Goal: Transaction & Acquisition: Purchase product/service

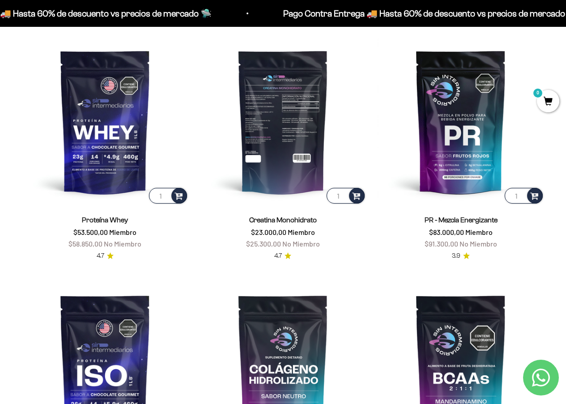
scroll to position [313, 0]
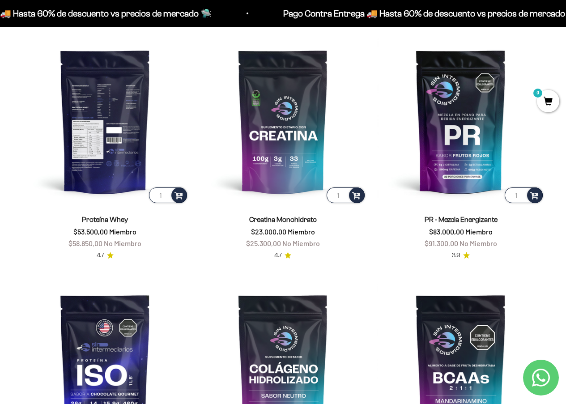
click at [121, 165] on img at bounding box center [104, 121] width 167 height 167
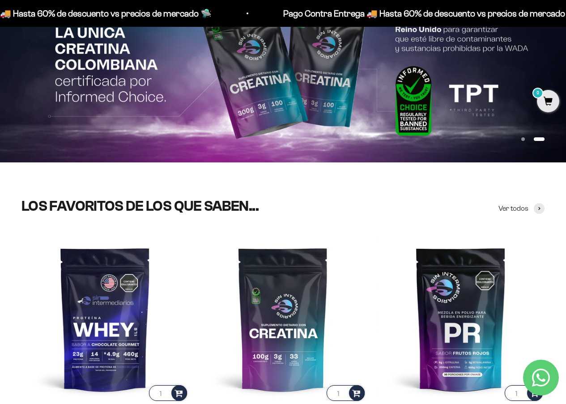
scroll to position [224, 0]
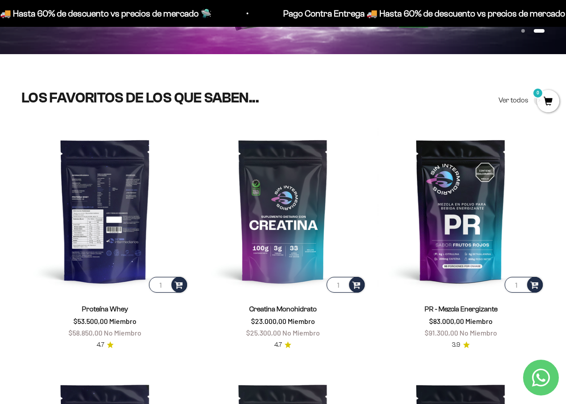
click at [120, 197] on img at bounding box center [104, 210] width 167 height 167
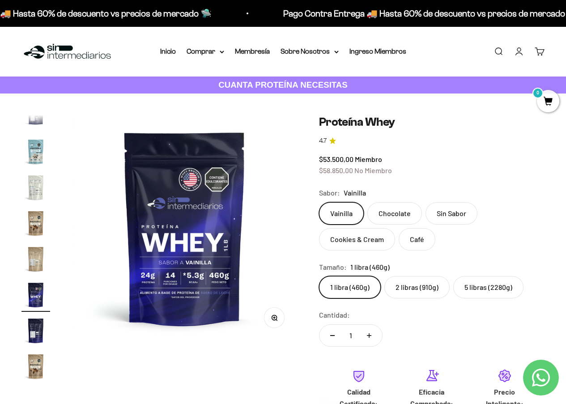
click at [408, 288] on label "2 libras (910g)" at bounding box center [417, 287] width 65 height 22
click at [319, 276] on input "2 libras (910g)" at bounding box center [319, 276] width 0 height 0
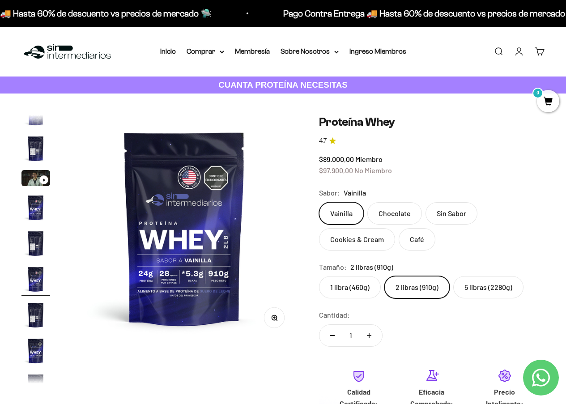
click at [446, 209] on label "Sin Sabor" at bounding box center [452, 213] width 52 height 22
click at [319, 202] on input "Sin Sabor" at bounding box center [319, 202] width 0 height 0
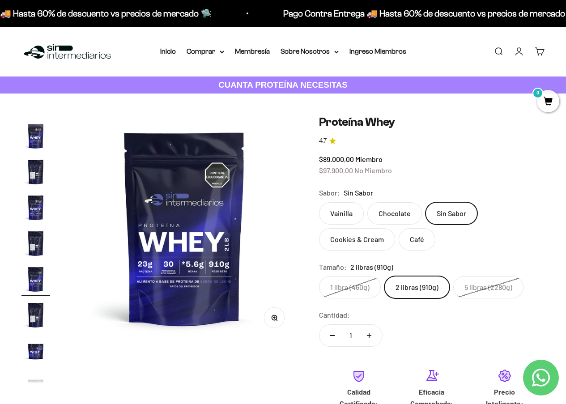
click at [344, 213] on label "Vainilla" at bounding box center [341, 213] width 45 height 22
click at [319, 202] on input "Vainilla" at bounding box center [319, 202] width 0 height 0
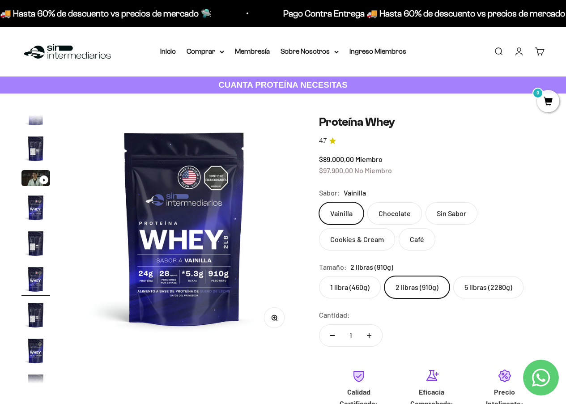
click at [454, 209] on label "Sin Sabor" at bounding box center [452, 213] width 52 height 22
click at [319, 202] on input "Sin Sabor" at bounding box center [319, 202] width 0 height 0
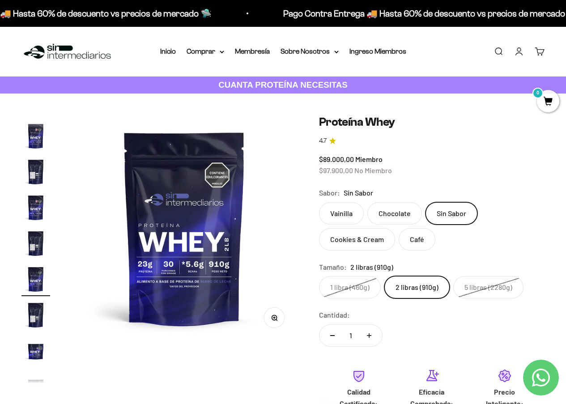
click at [333, 210] on label "Vainilla" at bounding box center [341, 213] width 45 height 22
click at [319, 202] on input "Vainilla" at bounding box center [319, 202] width 0 height 0
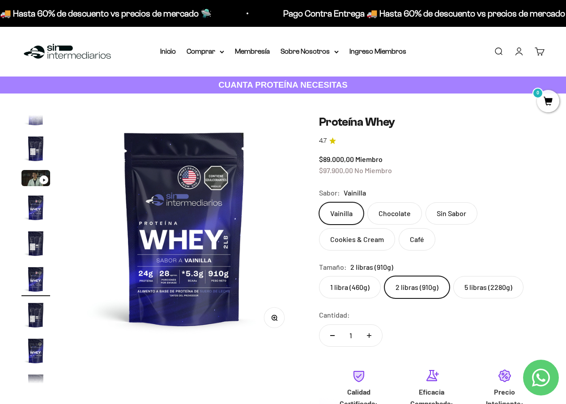
click at [398, 216] on label "Chocolate" at bounding box center [395, 213] width 55 height 22
click at [319, 202] on input "Chocolate" at bounding box center [319, 202] width 0 height 0
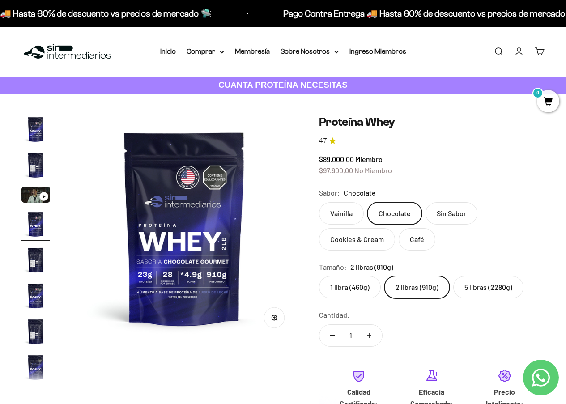
click at [370, 240] on label "Cookies & Cream" at bounding box center [357, 239] width 76 height 22
click at [319, 202] on input "Cookies & Cream" at bounding box center [319, 202] width 0 height 0
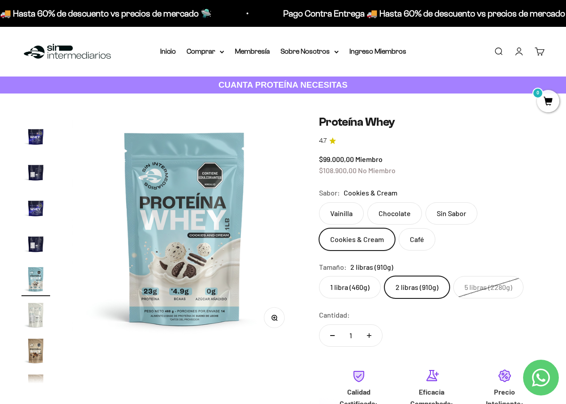
click at [412, 243] on label "Café" at bounding box center [417, 239] width 37 height 22
click at [319, 202] on input "Café" at bounding box center [319, 202] width 0 height 0
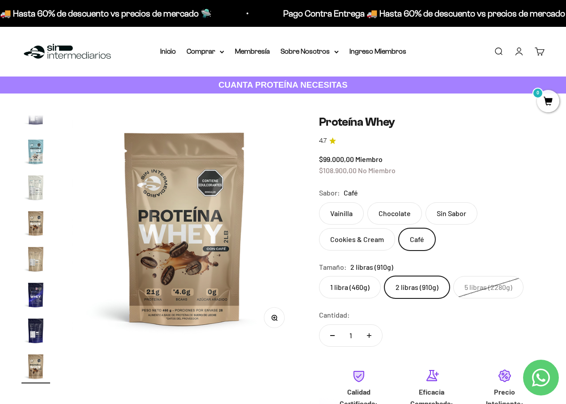
click at [384, 241] on label "Cookies & Cream" at bounding box center [357, 239] width 76 height 22
click at [319, 202] on input "Cookies & Cream" at bounding box center [319, 202] width 0 height 0
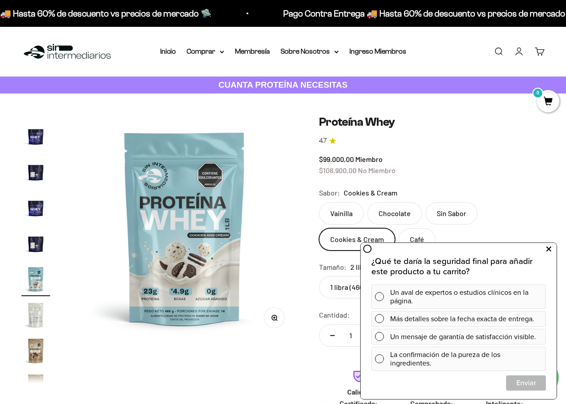
click at [547, 250] on icon at bounding box center [549, 250] width 5 height 12
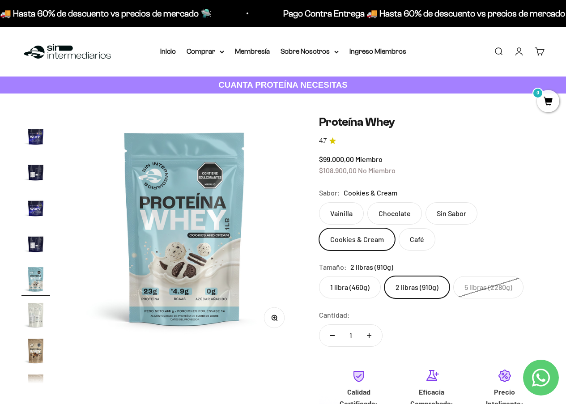
click at [420, 239] on label "Café" at bounding box center [417, 239] width 37 height 22
click at [319, 202] on input "Café" at bounding box center [319, 202] width 0 height 0
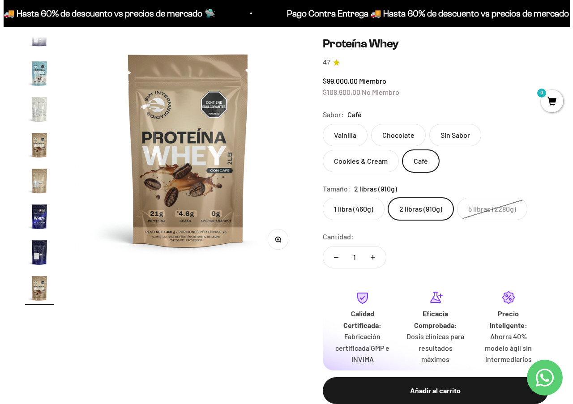
scroll to position [90, 0]
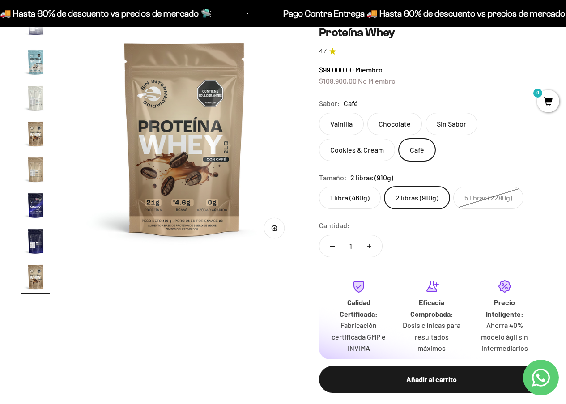
click at [409, 386] on button "Añadir al carrito" at bounding box center [432, 379] width 226 height 27
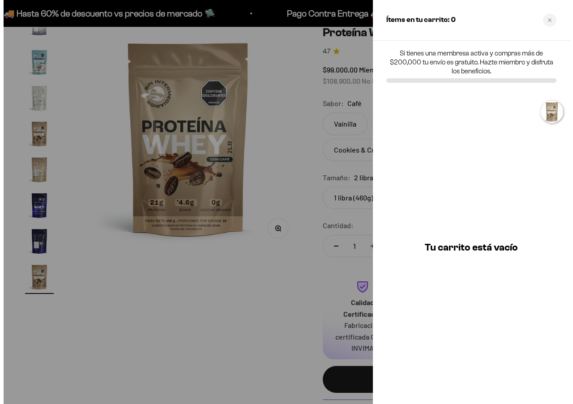
scroll to position [0, 4465]
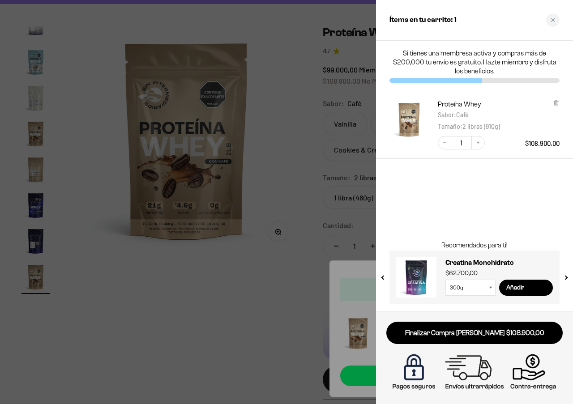
click at [475, 373] on img at bounding box center [475, 372] width 172 height 43
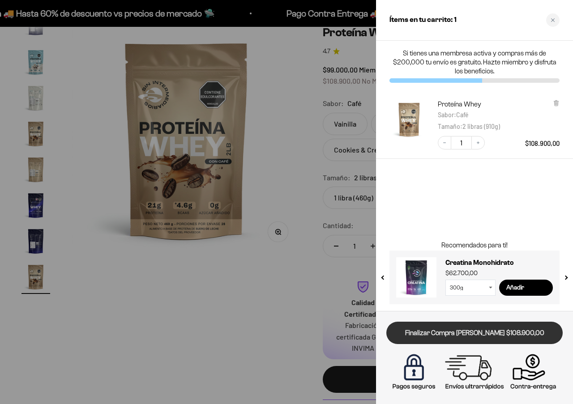
click at [469, 332] on link "Finalizar Compra Segura $108.900,00" at bounding box center [474, 333] width 176 height 23
